Goal: Information Seeking & Learning: Learn about a topic

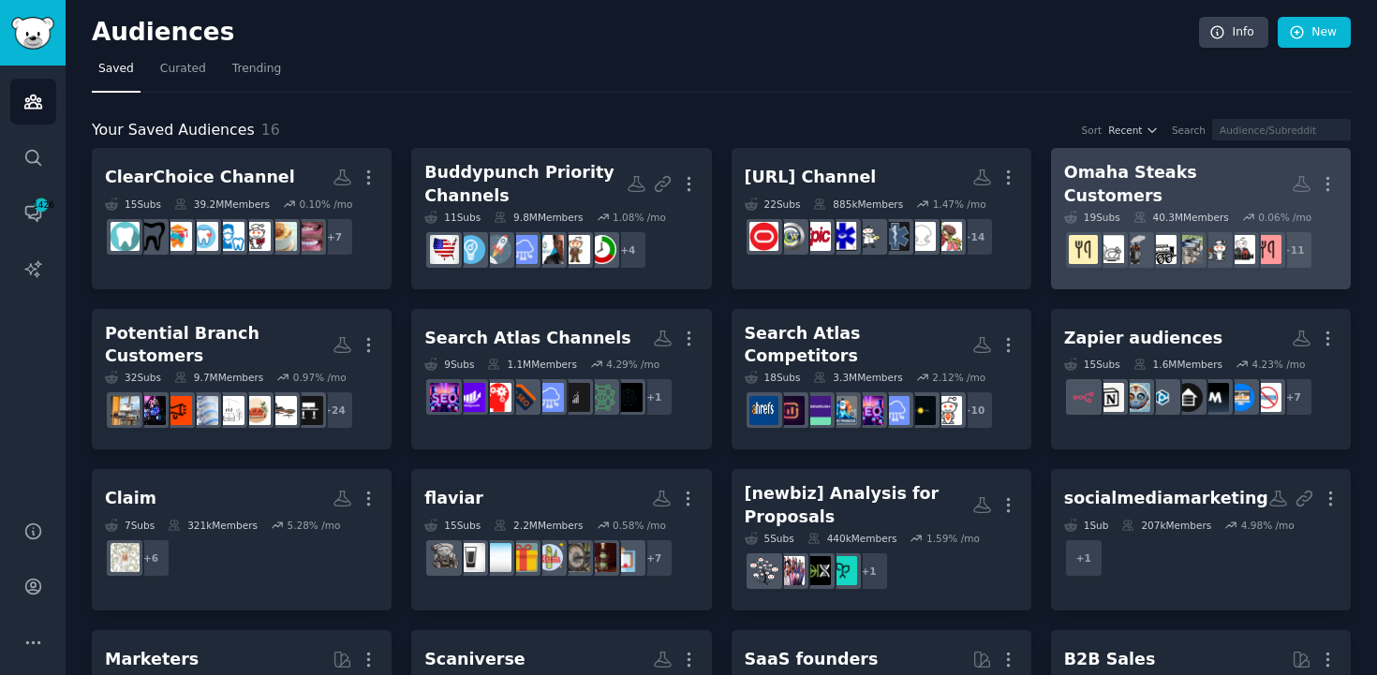
click at [1175, 163] on h2 "Omaha Steaks Customers More" at bounding box center [1200, 184] width 273 height 46
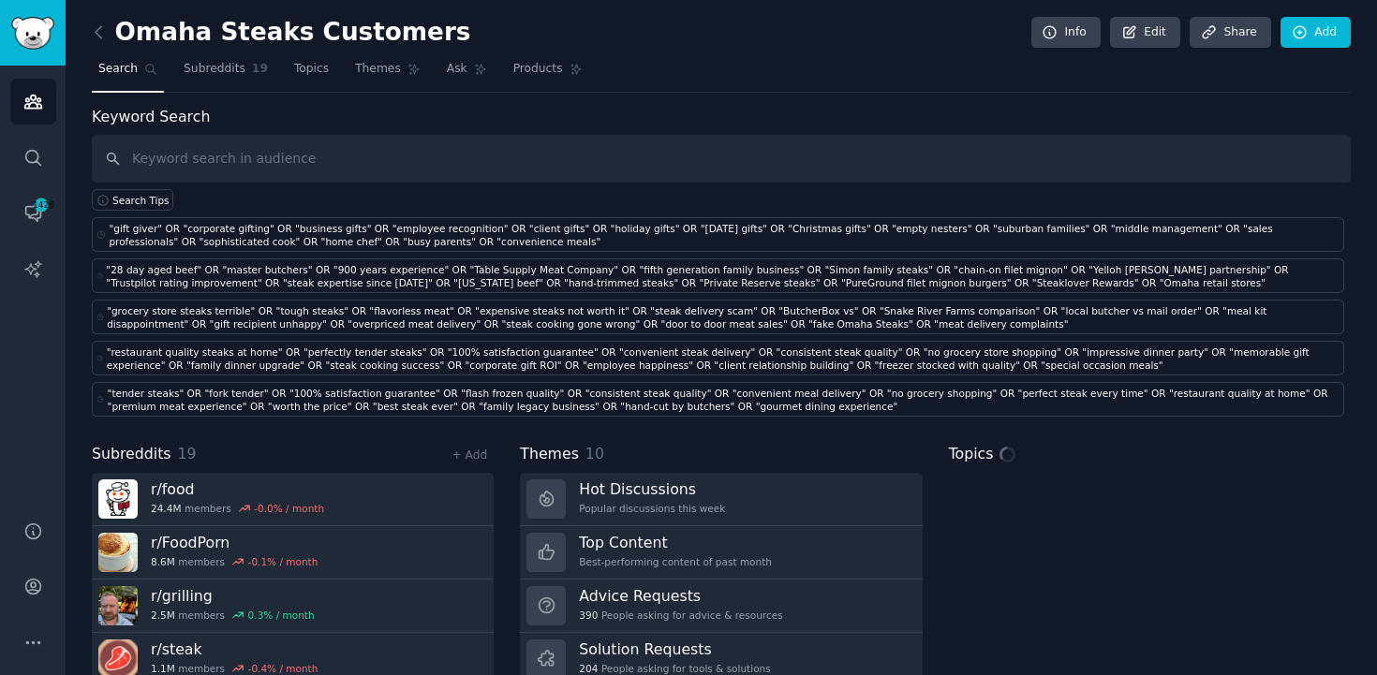
click at [894, 163] on input "text" at bounding box center [721, 159] width 1259 height 48
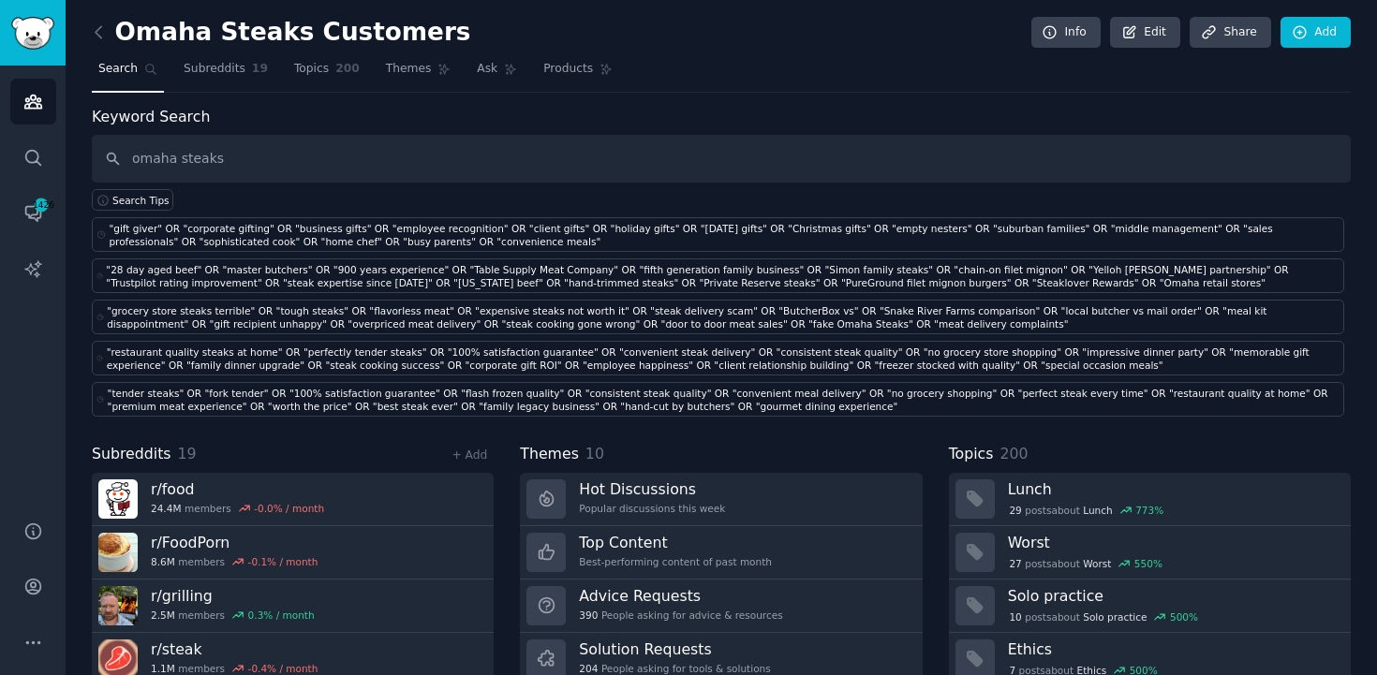
type input "omaha steaks"
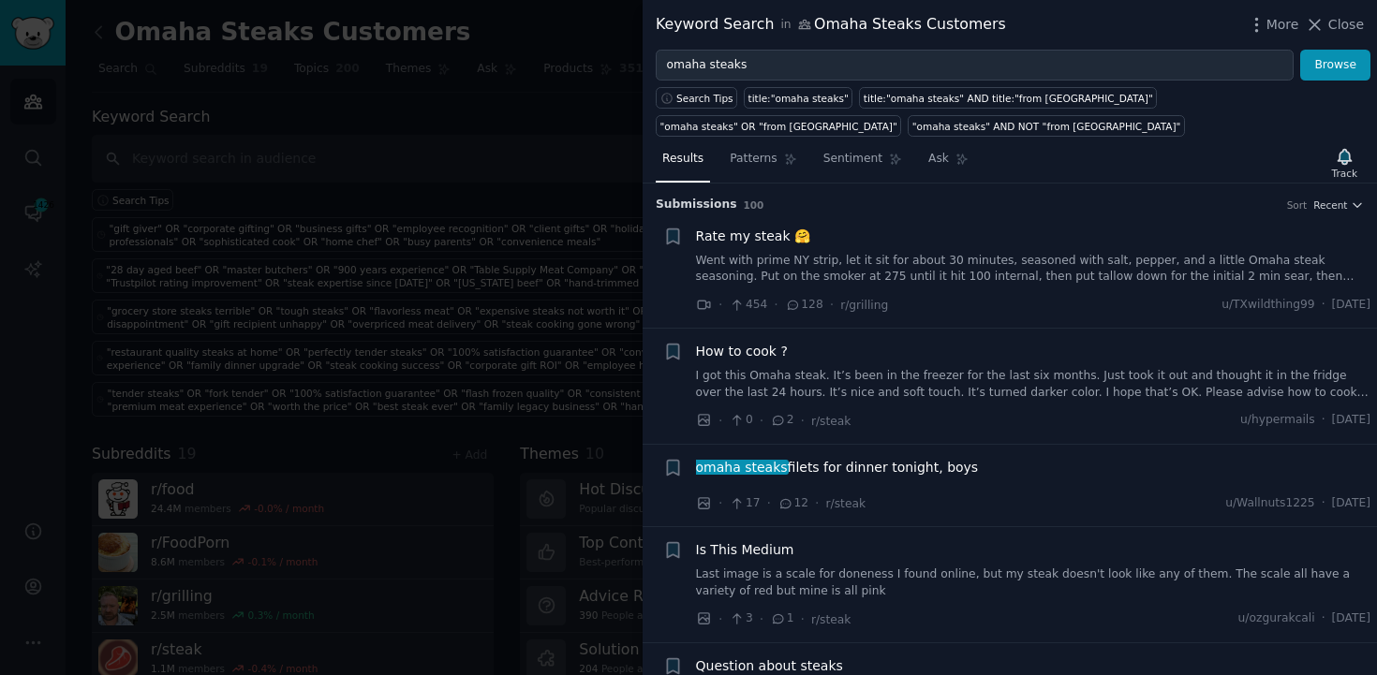
click at [597, 41] on div at bounding box center [688, 337] width 1377 height 675
